Goal: Task Accomplishment & Management: Use online tool/utility

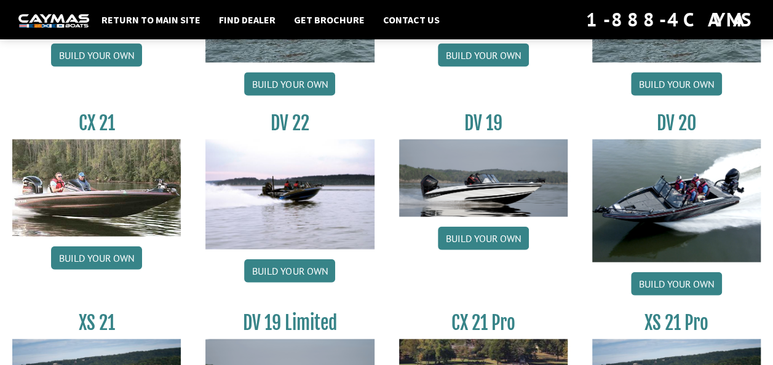
scroll to position [1378, 0]
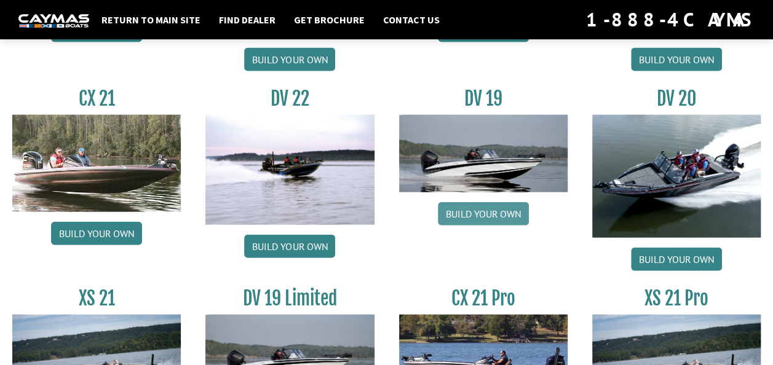
click at [496, 205] on link "Build your own" at bounding box center [483, 213] width 91 height 23
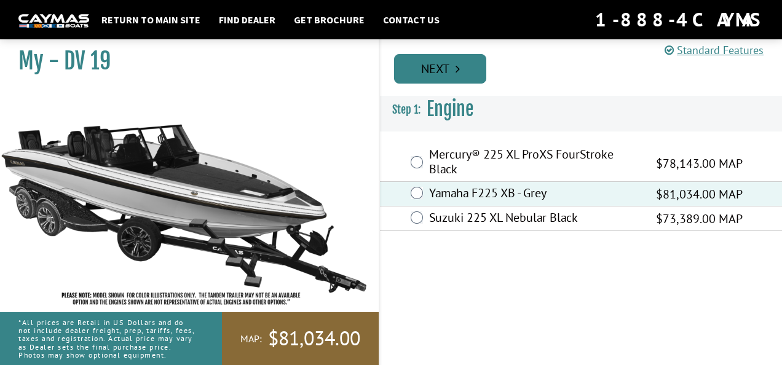
click at [456, 81] on link "Next" at bounding box center [440, 69] width 92 height 30
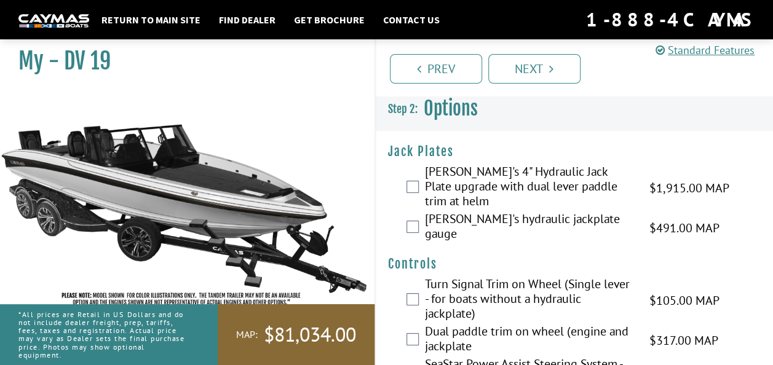
click at [458, 214] on label "[PERSON_NAME]'s hydraulic jackplate gauge" at bounding box center [529, 228] width 209 height 33
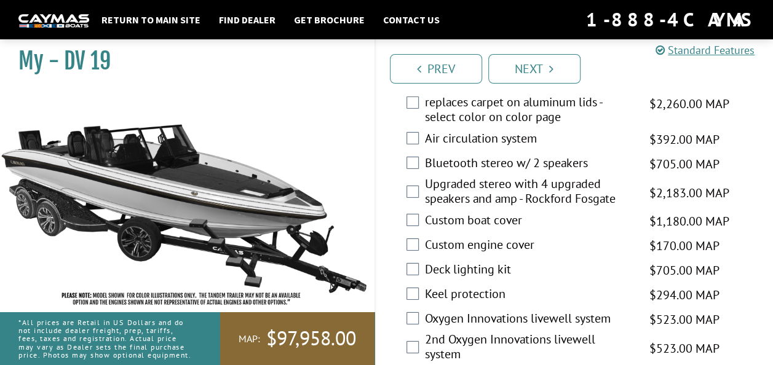
scroll to position [1821, 0]
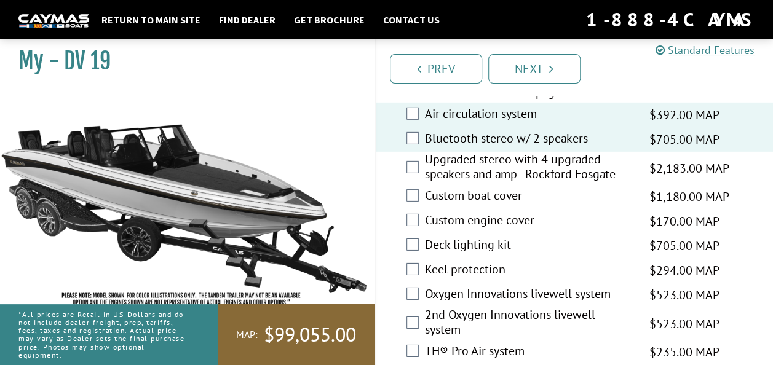
click at [622, 280] on label "Keel protection" at bounding box center [529, 271] width 209 height 18
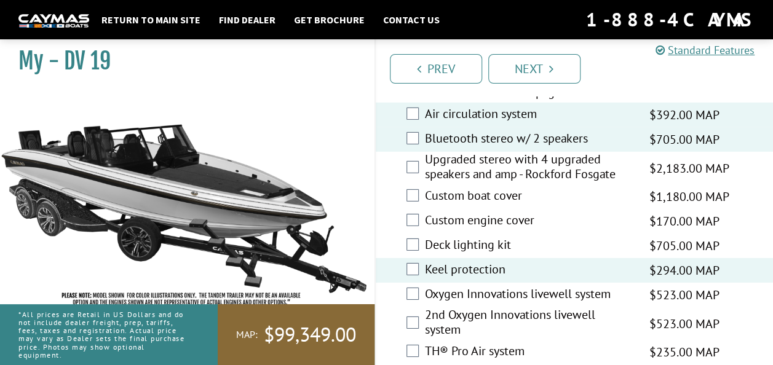
click at [622, 280] on label "Keel protection" at bounding box center [529, 271] width 209 height 18
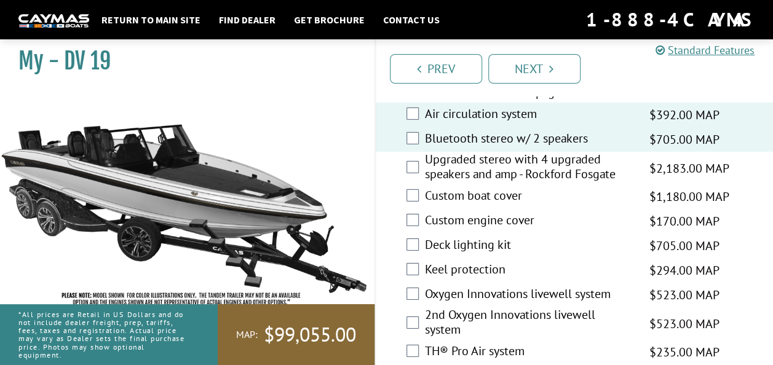
click at [622, 280] on label "Keel protection" at bounding box center [529, 271] width 209 height 18
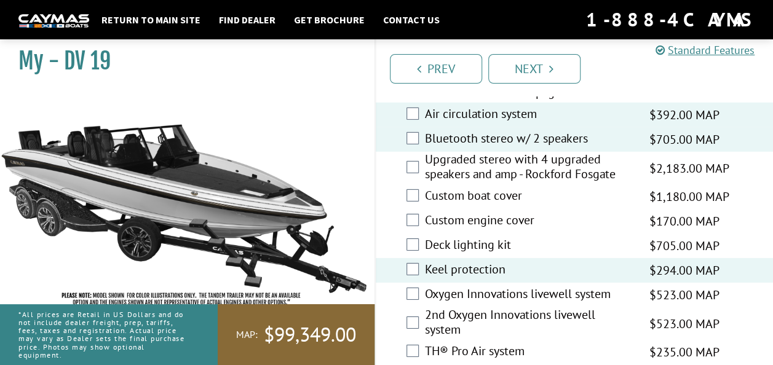
click at [576, 255] on label "Deck lighting kit" at bounding box center [529, 246] width 209 height 18
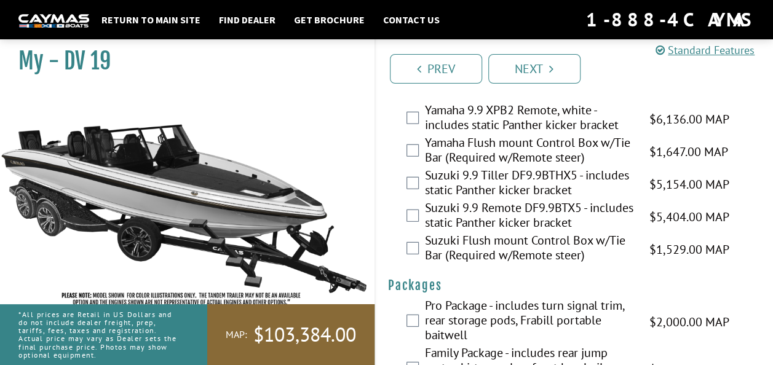
scroll to position [3856, 0]
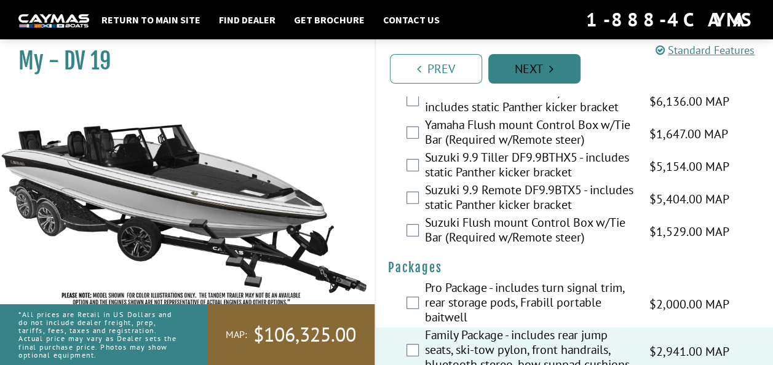
click at [568, 66] on link "Next" at bounding box center [534, 69] width 92 height 30
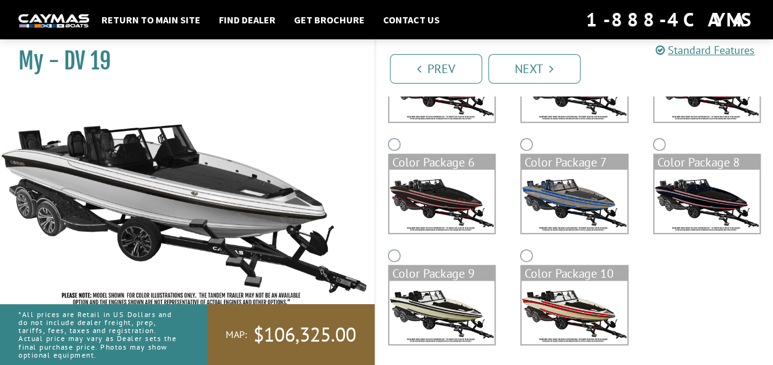
scroll to position [290, 0]
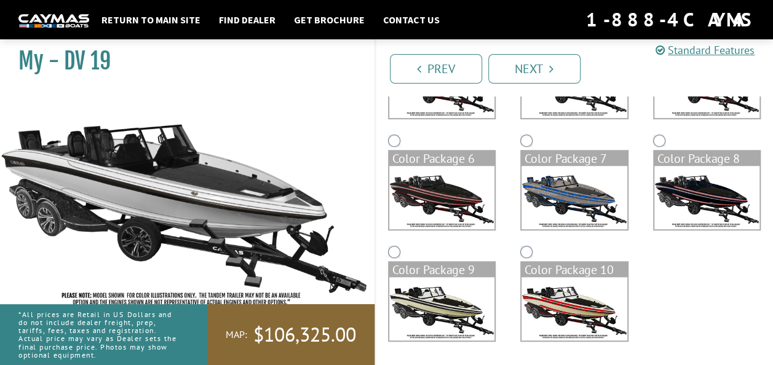
click at [567, 180] on img at bounding box center [575, 197] width 106 height 63
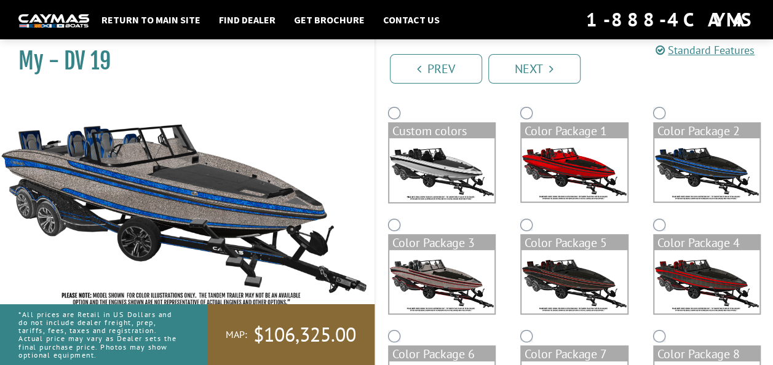
scroll to position [93, 0]
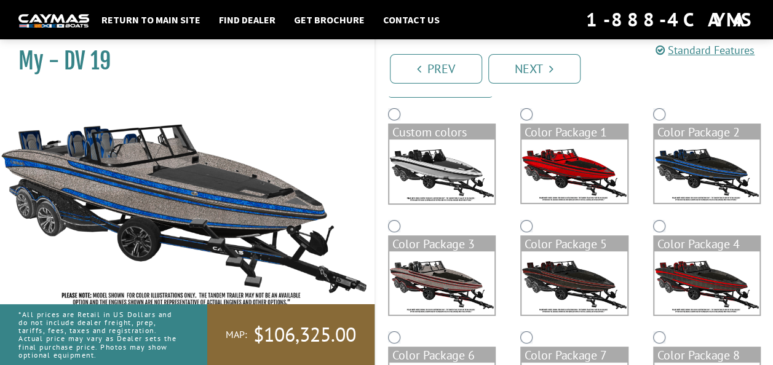
click at [726, 165] on img at bounding box center [707, 171] width 106 height 63
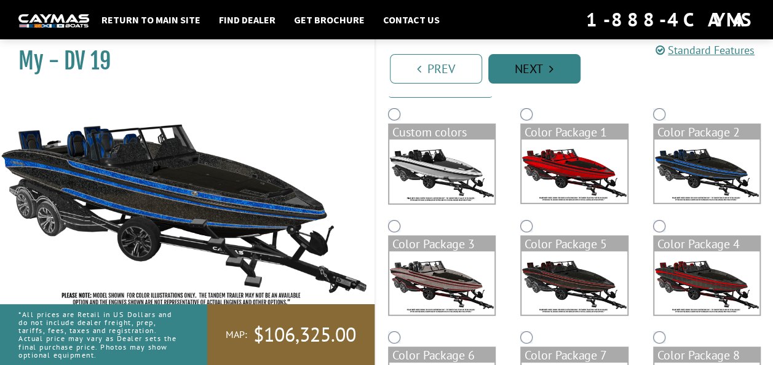
click at [556, 59] on link "Next" at bounding box center [534, 69] width 92 height 30
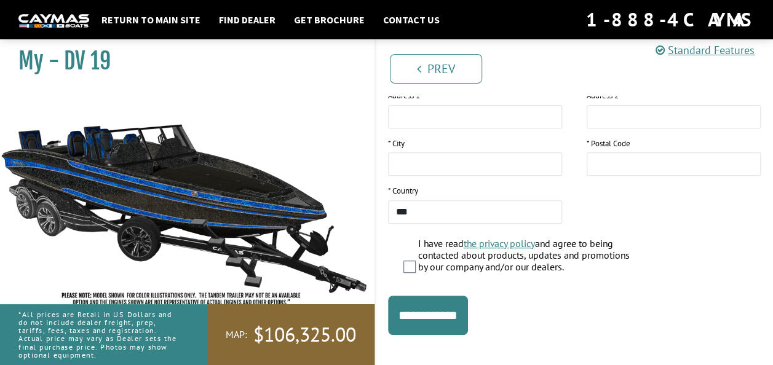
scroll to position [315, 0]
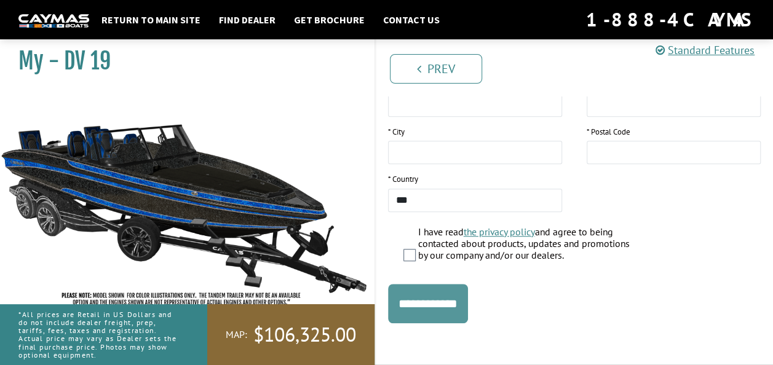
click at [462, 309] on input "**********" at bounding box center [428, 303] width 80 height 39
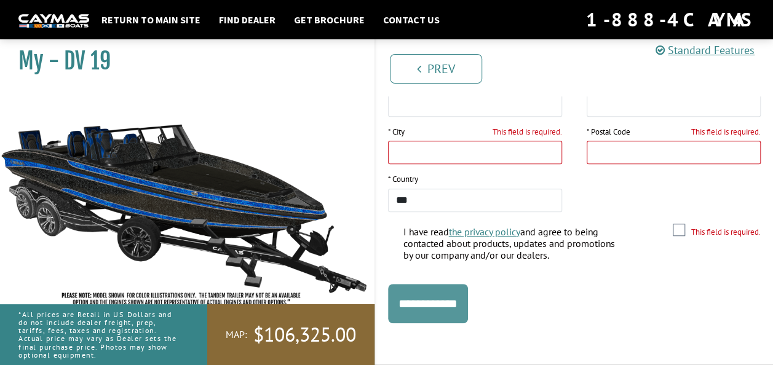
scroll to position [312, 0]
